Goal: Navigation & Orientation: Find specific page/section

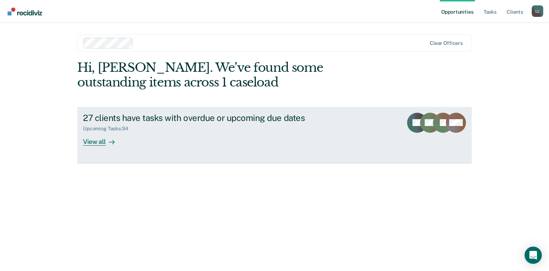
click at [94, 142] on div "View all" at bounding box center [103, 139] width 40 height 14
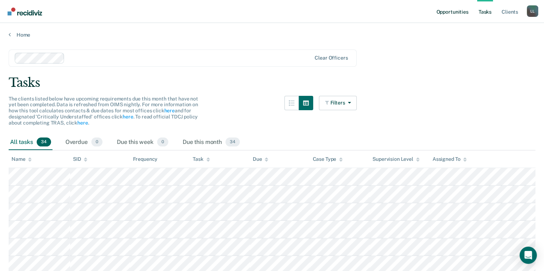
click at [459, 17] on link "Opportunities" at bounding box center [451, 11] width 35 height 23
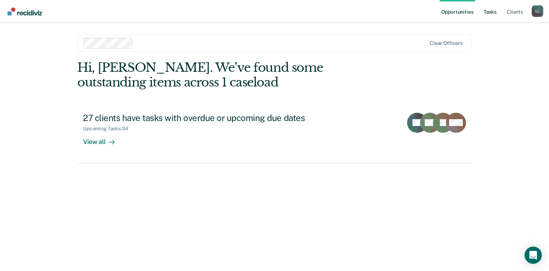
click at [487, 8] on link "Tasks" at bounding box center [490, 11] width 16 height 23
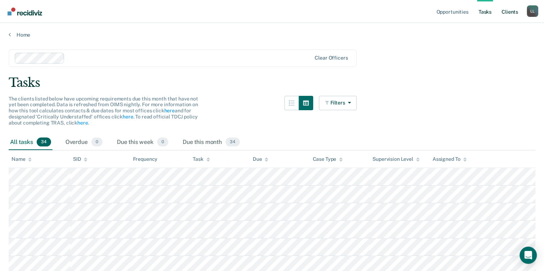
click at [510, 10] on link "Client s" at bounding box center [509, 11] width 19 height 23
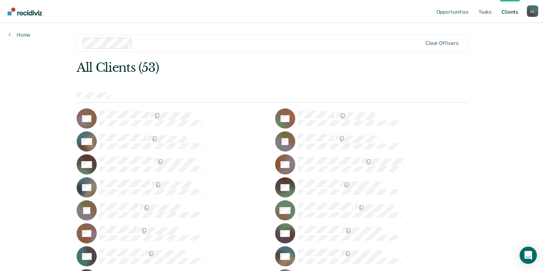
click at [12, 32] on link "Home" at bounding box center [20, 35] width 22 height 6
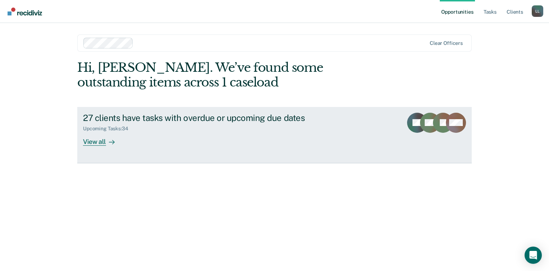
click at [178, 130] on div "Upcoming Tasks : 34" at bounding box center [209, 127] width 252 height 9
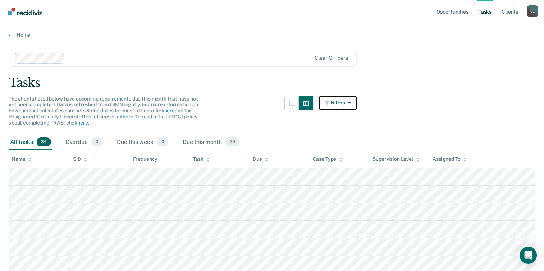
click at [342, 104] on button "Filters" at bounding box center [338, 103] width 38 height 14
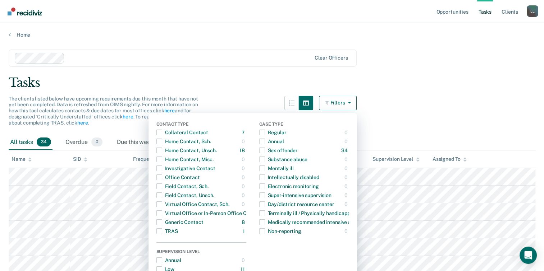
click at [330, 102] on icon "button" at bounding box center [327, 102] width 5 height 5
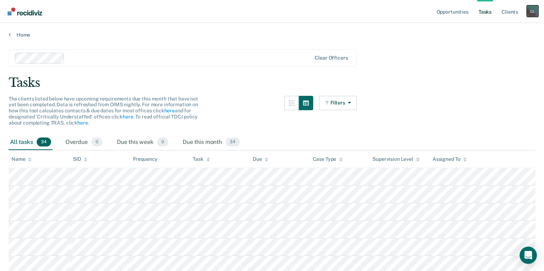
click at [535, 14] on div "L L" at bounding box center [531, 10] width 11 height 11
